Goal: Check status

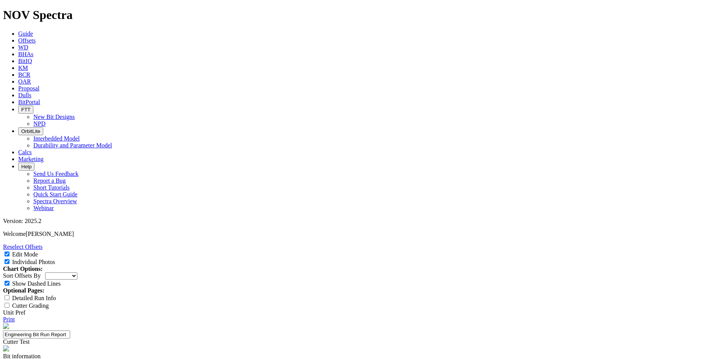
select select "Cutter"
